Goal: Task Accomplishment & Management: Manage account settings

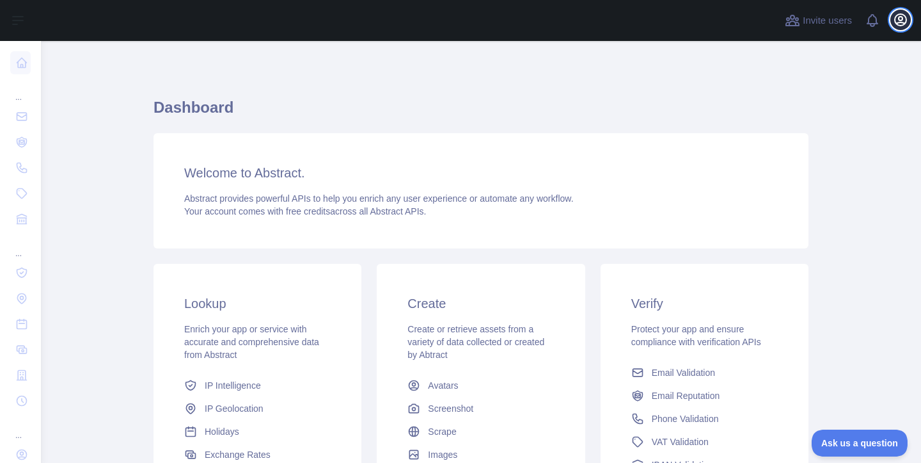
click at [900, 22] on icon "button" at bounding box center [901, 20] width 12 height 12
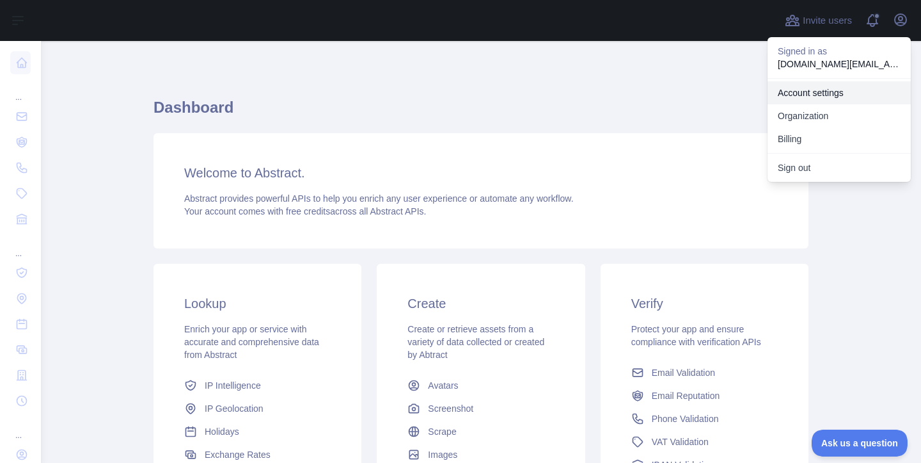
click at [832, 103] on link "Account settings" at bounding box center [839, 92] width 143 height 23
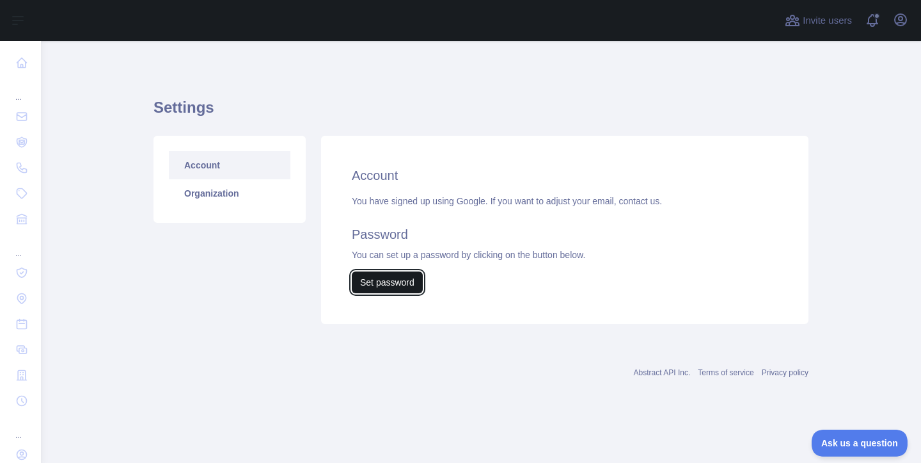
click at [381, 284] on button "Set password" at bounding box center [387, 282] width 71 height 22
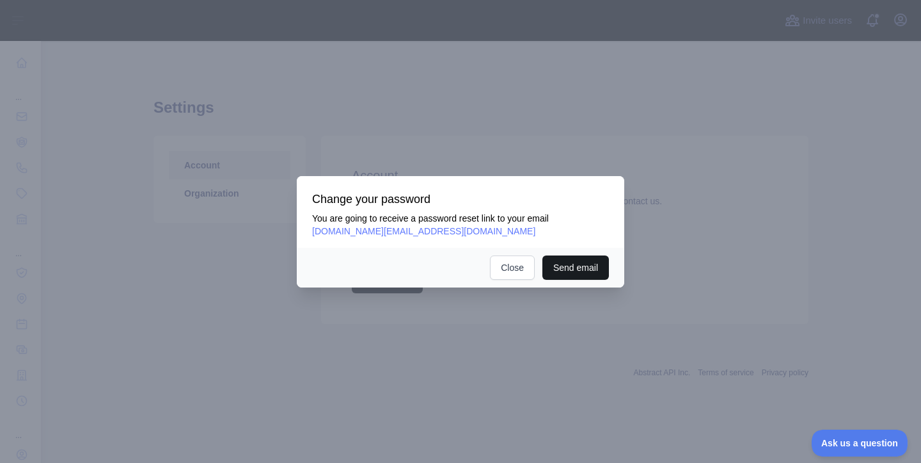
click at [551, 271] on button "Send email" at bounding box center [576, 267] width 67 height 24
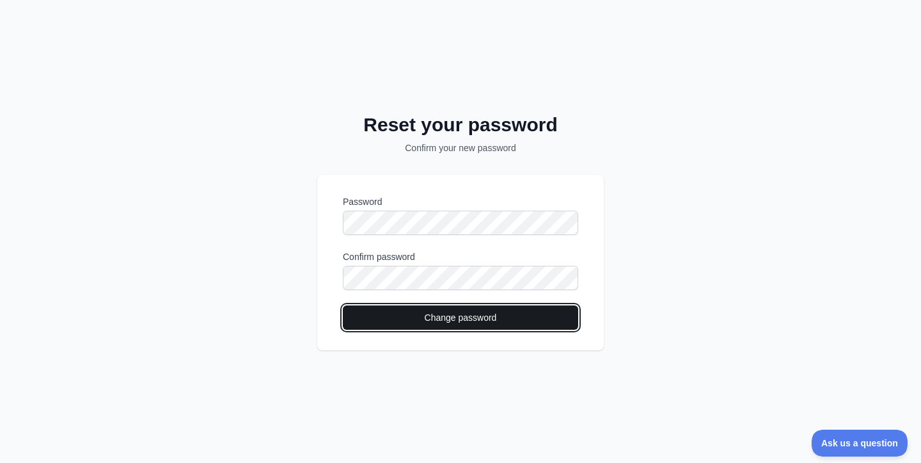
click at [390, 314] on button "Change password" at bounding box center [460, 317] width 235 height 24
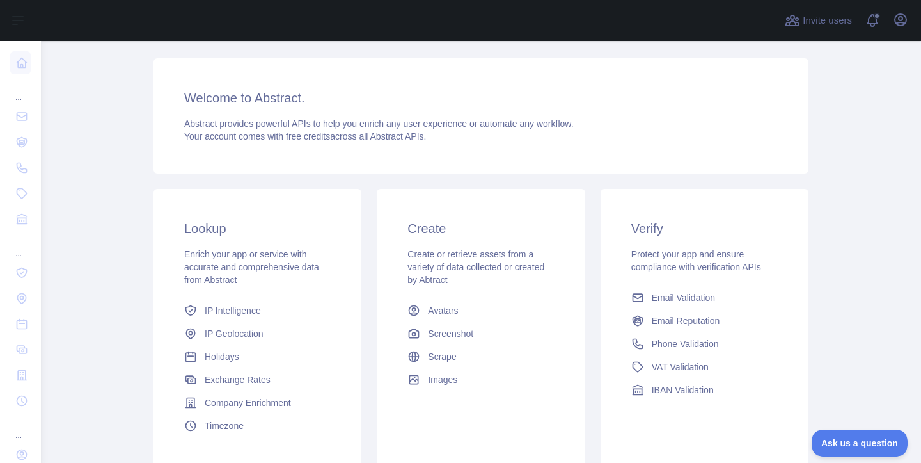
scroll to position [175, 0]
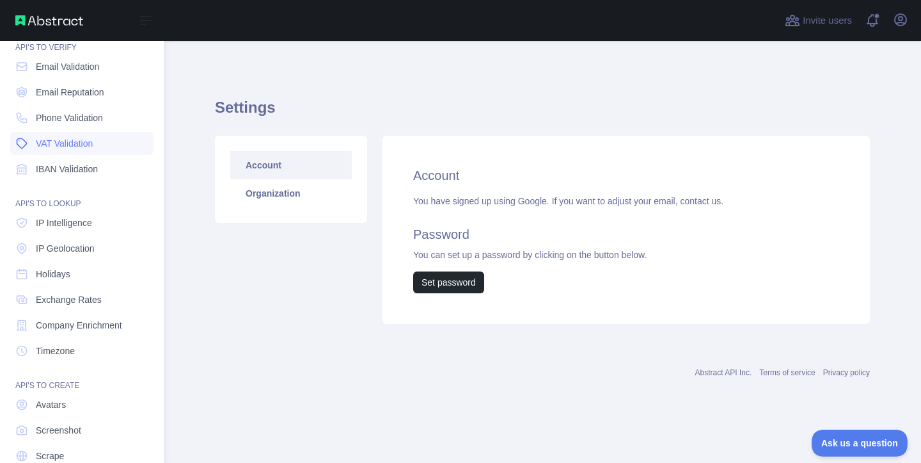
scroll to position [100, 0]
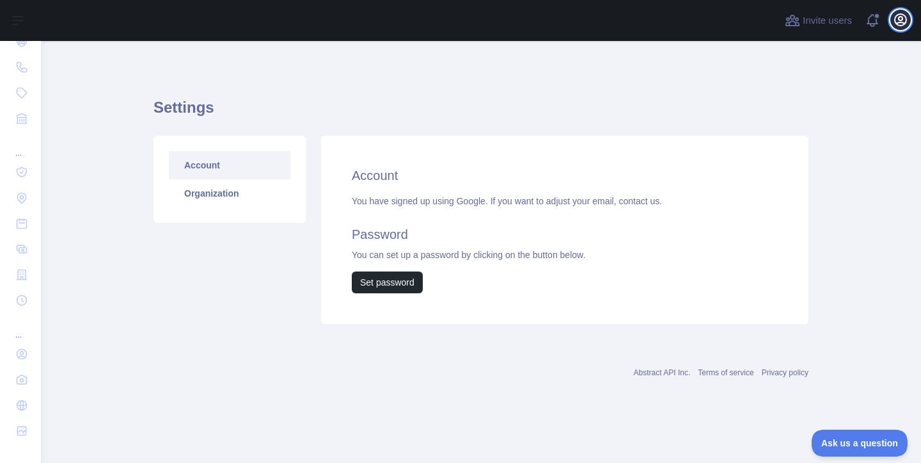
click at [905, 20] on icon "button" at bounding box center [900, 19] width 15 height 15
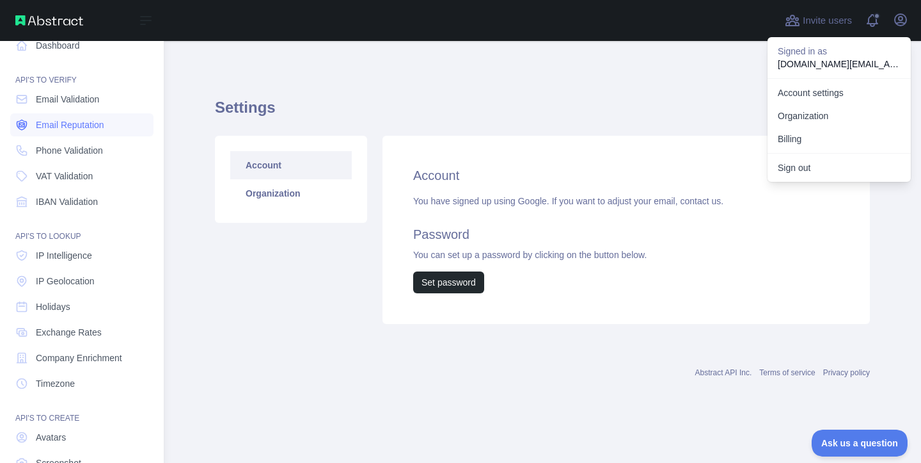
scroll to position [0, 0]
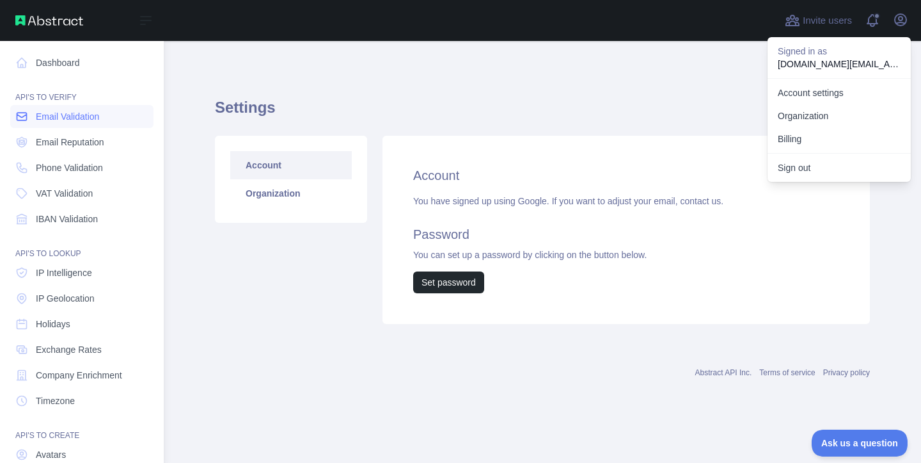
click at [87, 118] on span "Email Validation" at bounding box center [67, 116] width 63 height 13
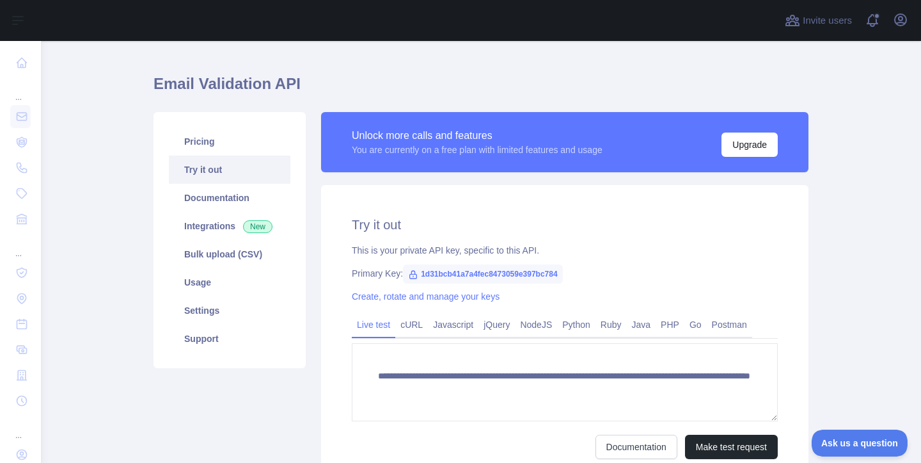
scroll to position [24, 0]
click at [523, 271] on span "1d31bcb41a7a4fec8473059e397bc784" at bounding box center [483, 273] width 160 height 19
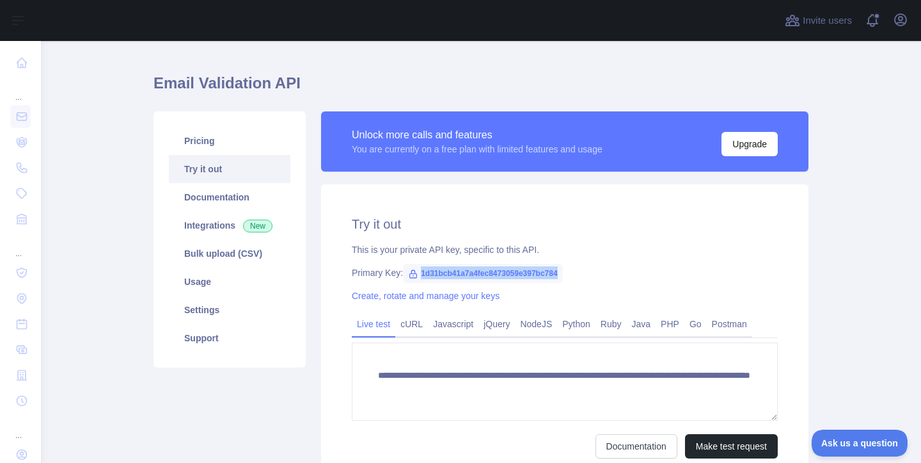
click at [523, 271] on span "1d31bcb41a7a4fec8473059e397bc784" at bounding box center [483, 273] width 160 height 19
copy span "1d31bcb41a7a4fec8473059e397bc784"
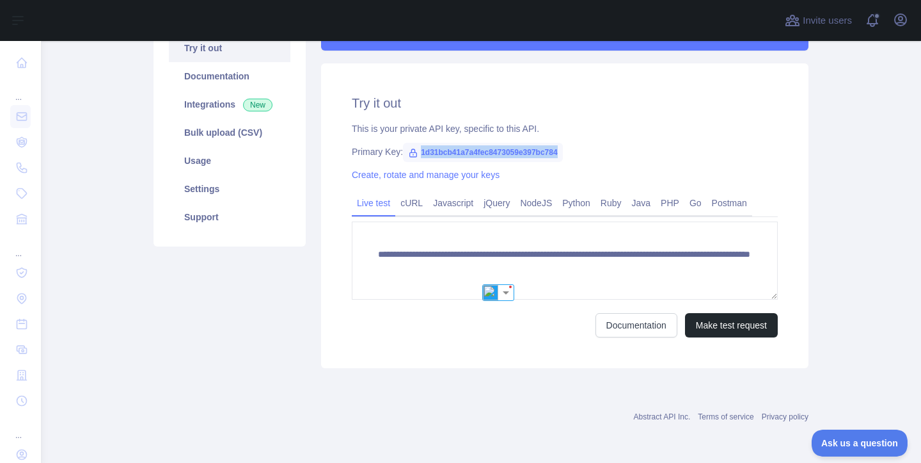
scroll to position [33, 0]
